Goal: Task Accomplishment & Management: Manage account settings

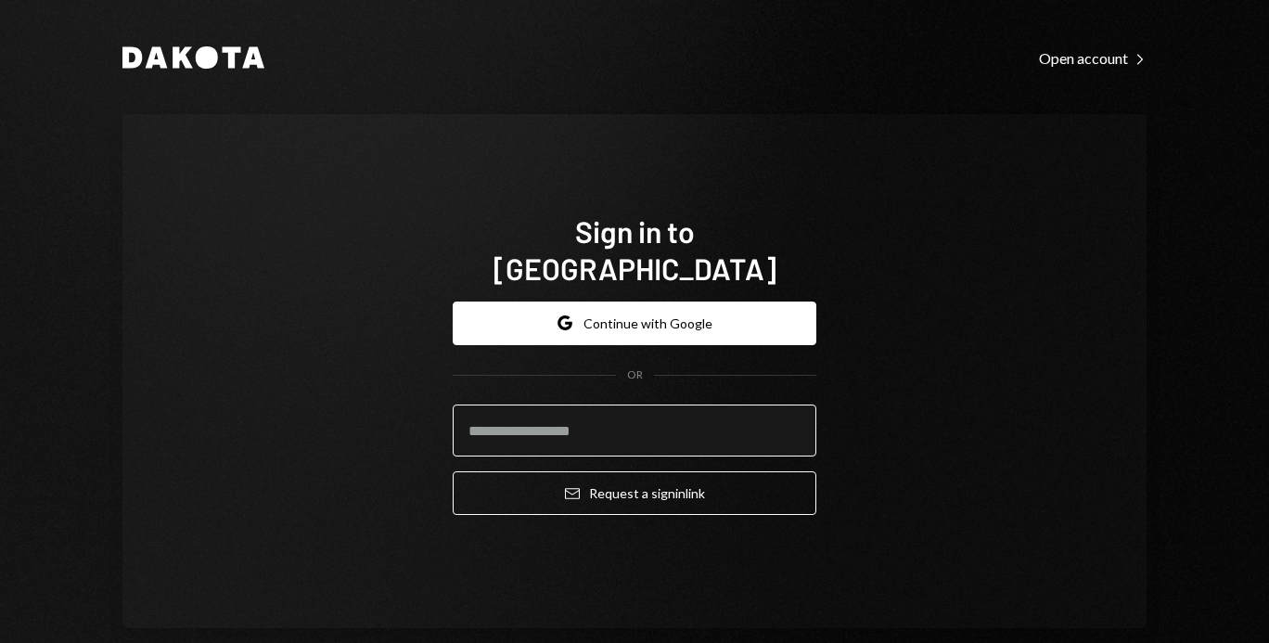
click at [574, 416] on input "email" at bounding box center [635, 431] width 364 height 52
type input "**********"
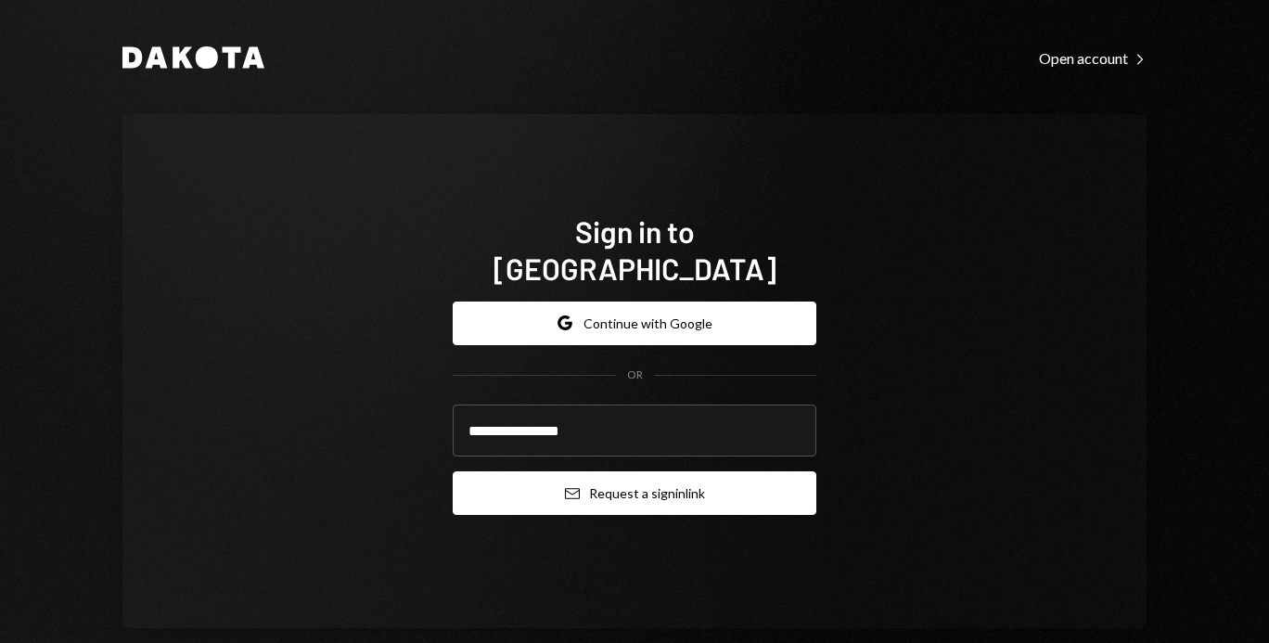
click at [569, 489] on icon "submit" at bounding box center [572, 494] width 15 height 11
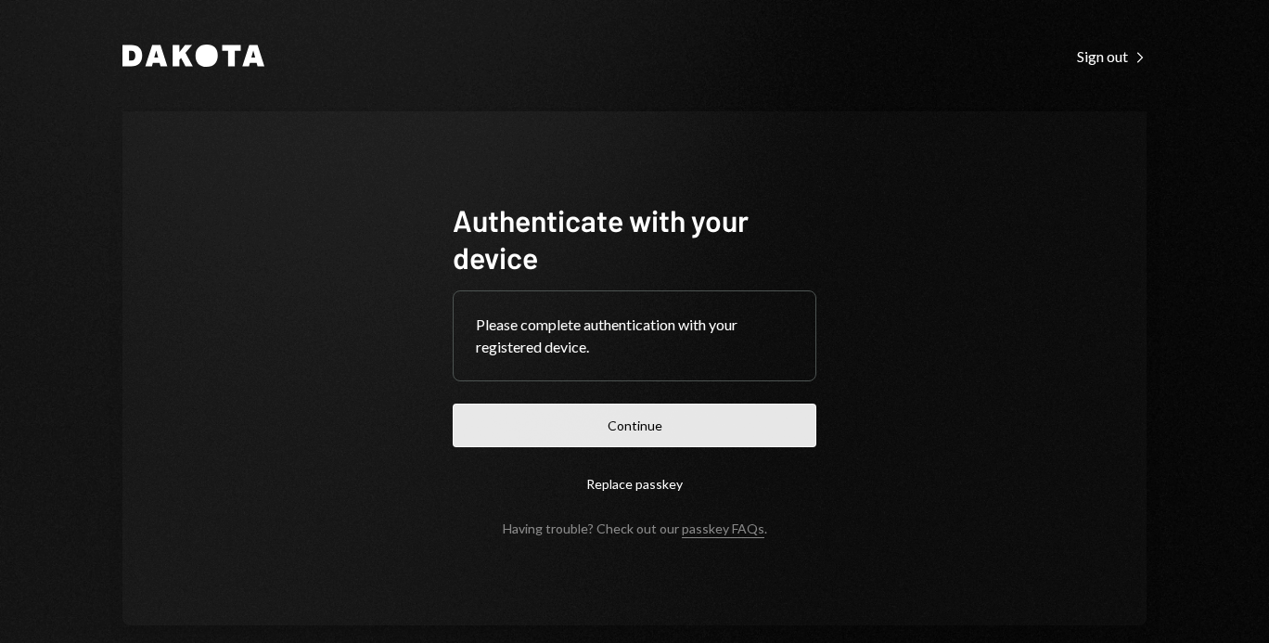
click at [496, 428] on button "Continue" at bounding box center [635, 426] width 364 height 44
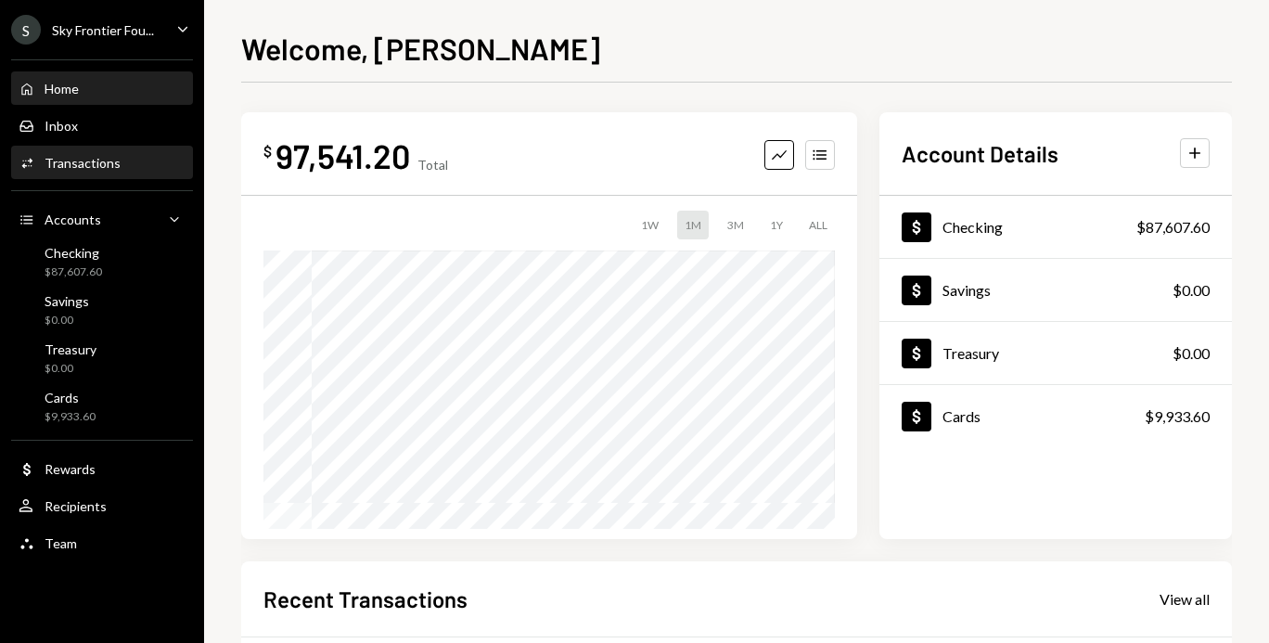
click at [133, 166] on div "Activities Transactions" at bounding box center [102, 163] width 167 height 17
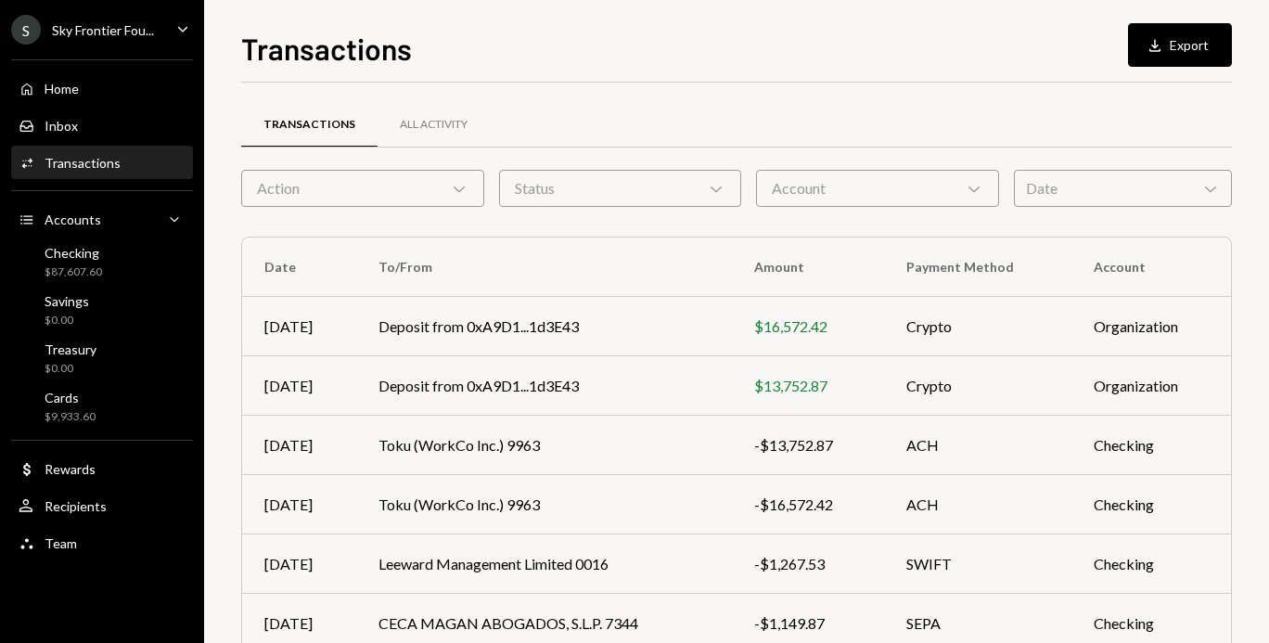
click at [163, 30] on div "S Sky Frontier Fou... Caret Down" at bounding box center [102, 30] width 204 height 30
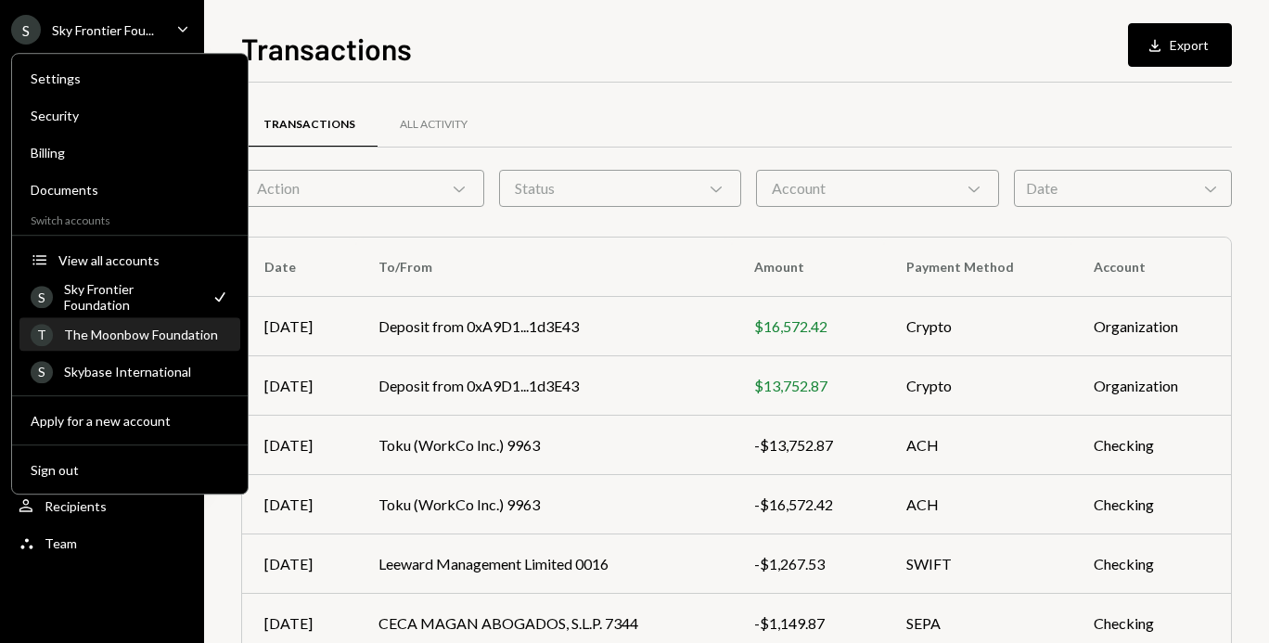
click at [101, 340] on div "The Moonbow Foundation" at bounding box center [146, 335] width 165 height 16
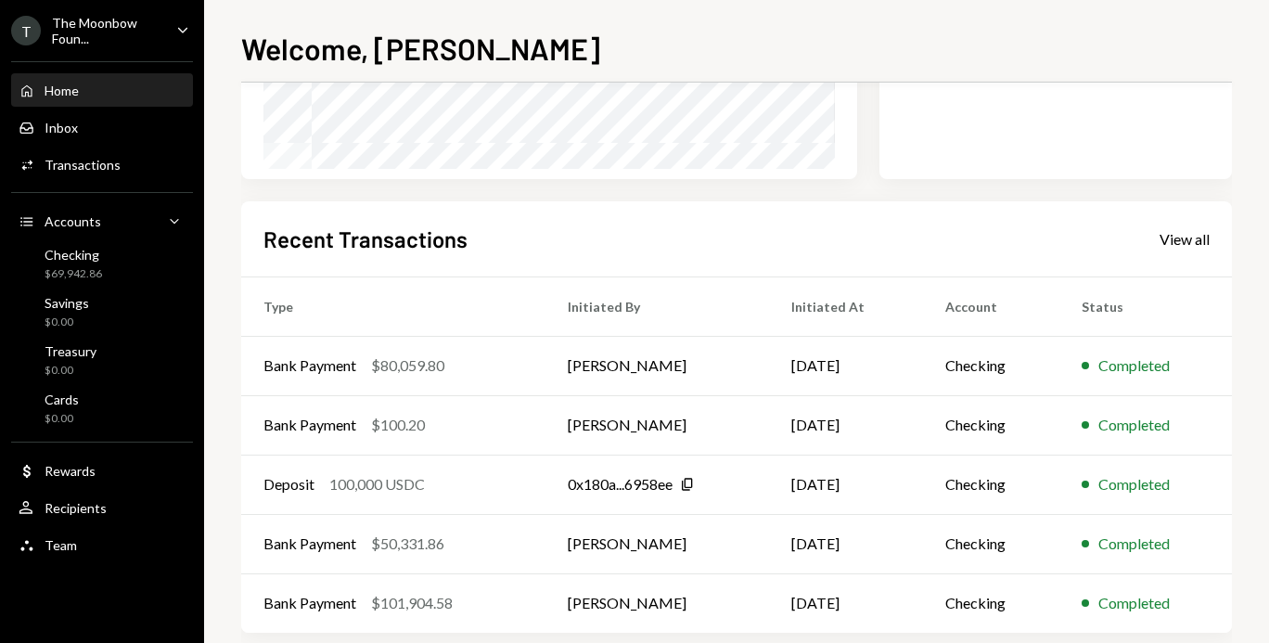
scroll to position [368, 0]
